Goal: Task Accomplishment & Management: Complete application form

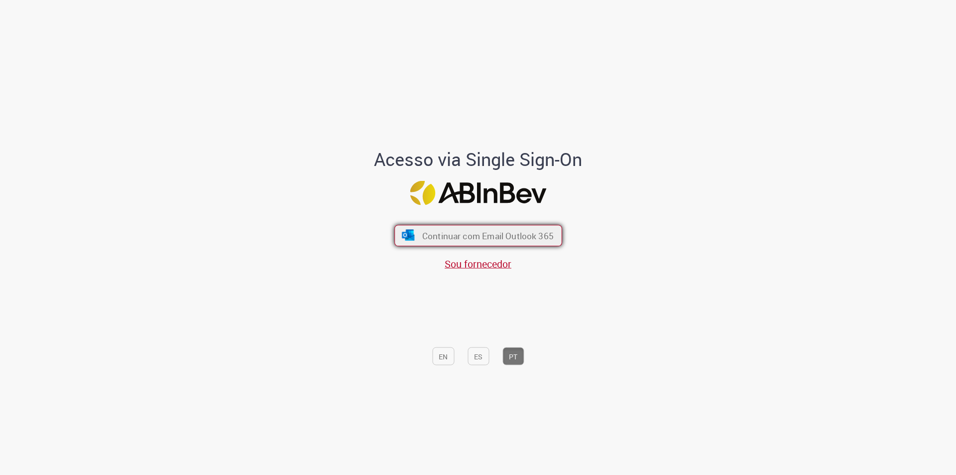
click at [455, 233] on font "Continuar com Email Outlook 365" at bounding box center [487, 235] width 131 height 11
click at [466, 266] on font "Sou fornecedor" at bounding box center [478, 262] width 67 height 13
